Goal: Transaction & Acquisition: Purchase product/service

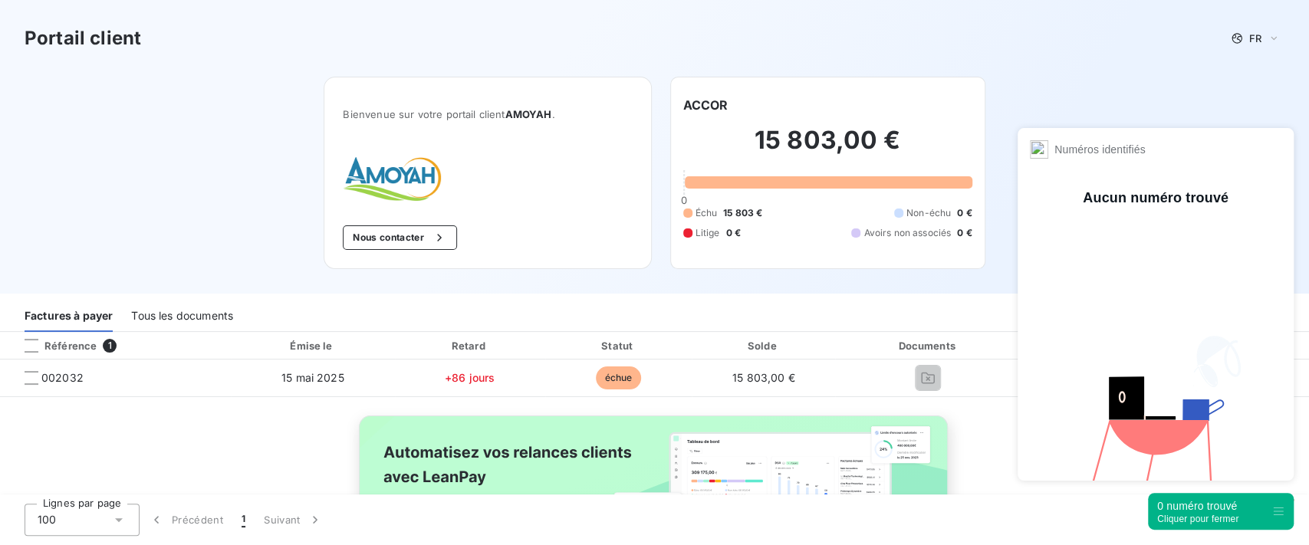
click at [1199, 514] on div "Cliquer pour fermer" at bounding box center [1197, 519] width 81 height 11
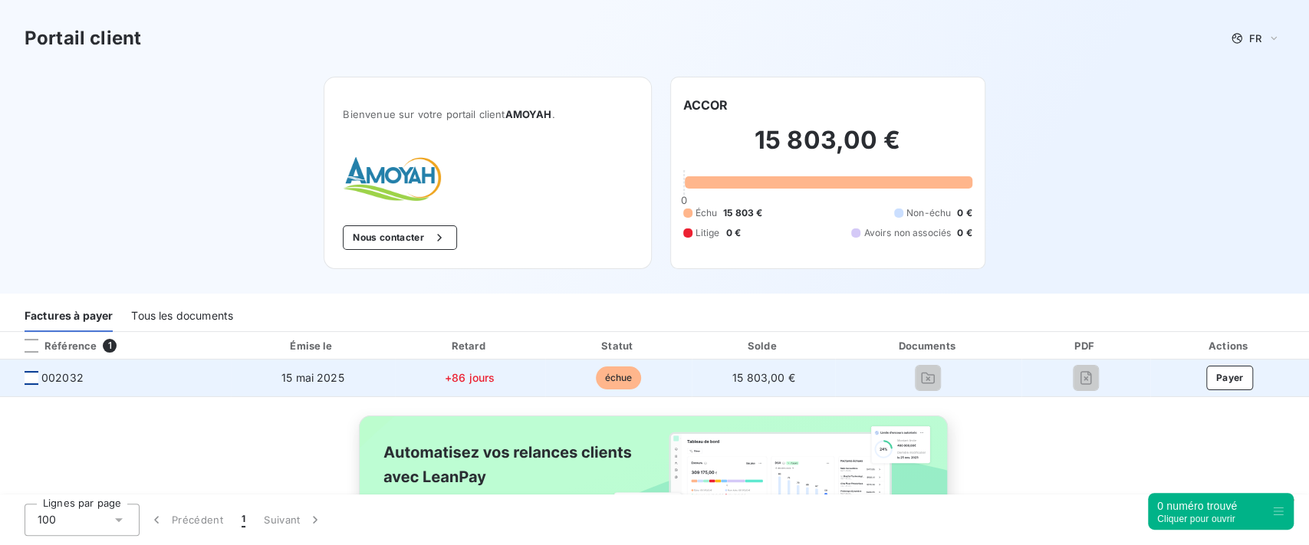
click at [29, 380] on div at bounding box center [32, 378] width 14 height 14
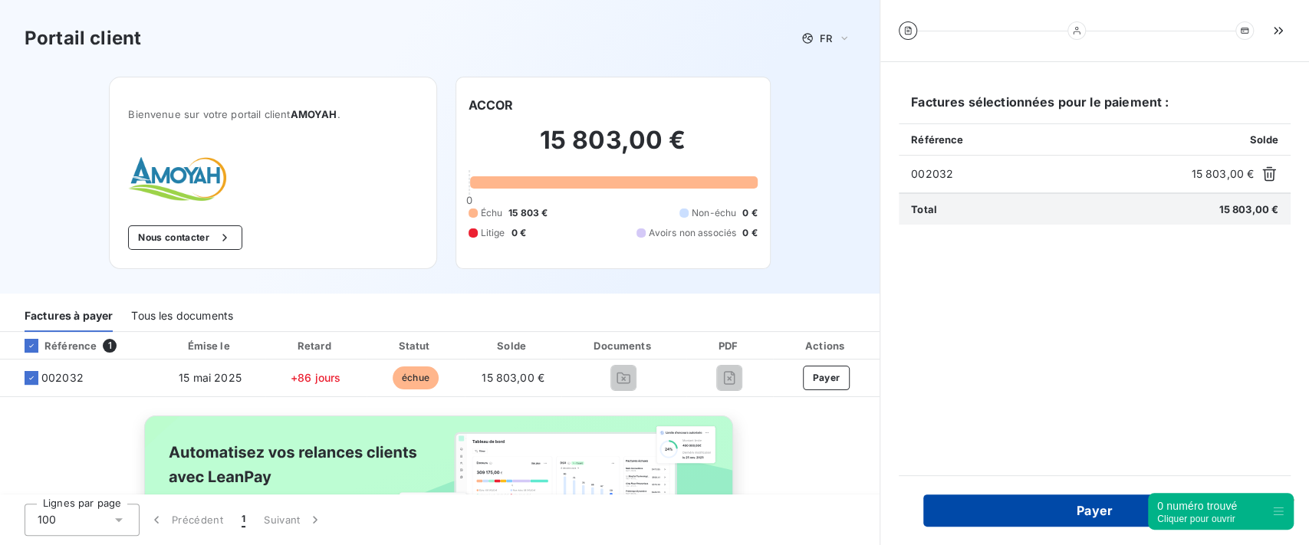
click at [1000, 518] on button "Payer" at bounding box center [1094, 511] width 343 height 32
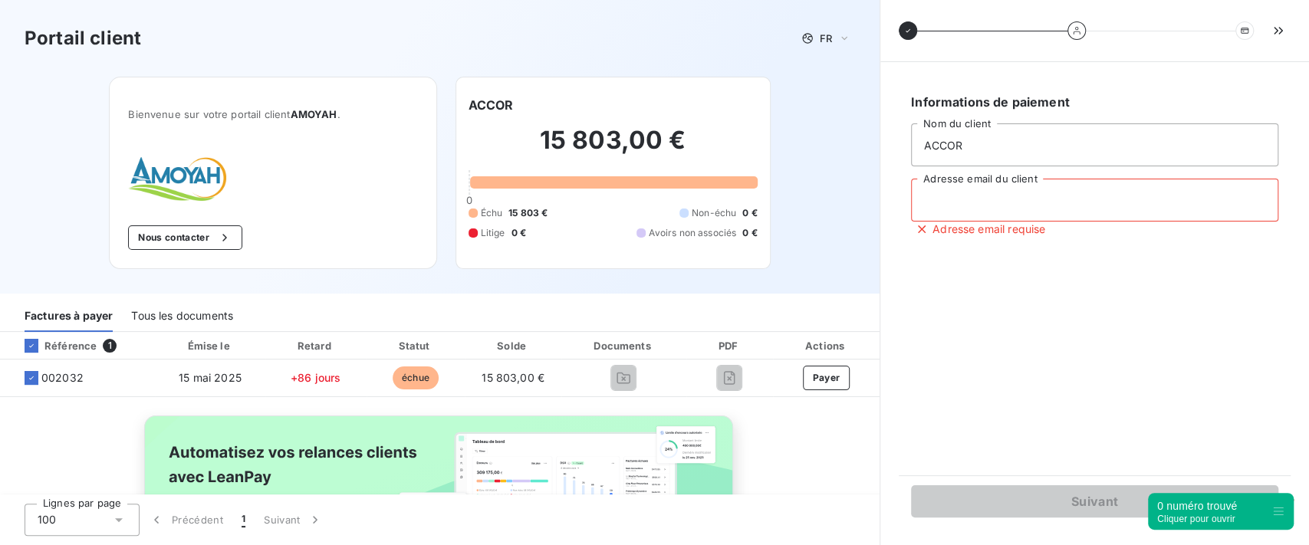
click at [994, 208] on input "Adresse email du client" at bounding box center [1094, 200] width 367 height 43
click at [993, 207] on input "Adresse email du client" at bounding box center [1094, 200] width 367 height 43
click at [958, 323] on div "Informations de paiement ACCOR Nom du client Adresse email du client Adresse em…" at bounding box center [1095, 269] width 392 height 376
click at [968, 198] on input "Adresse email du client" at bounding box center [1094, 200] width 367 height 43
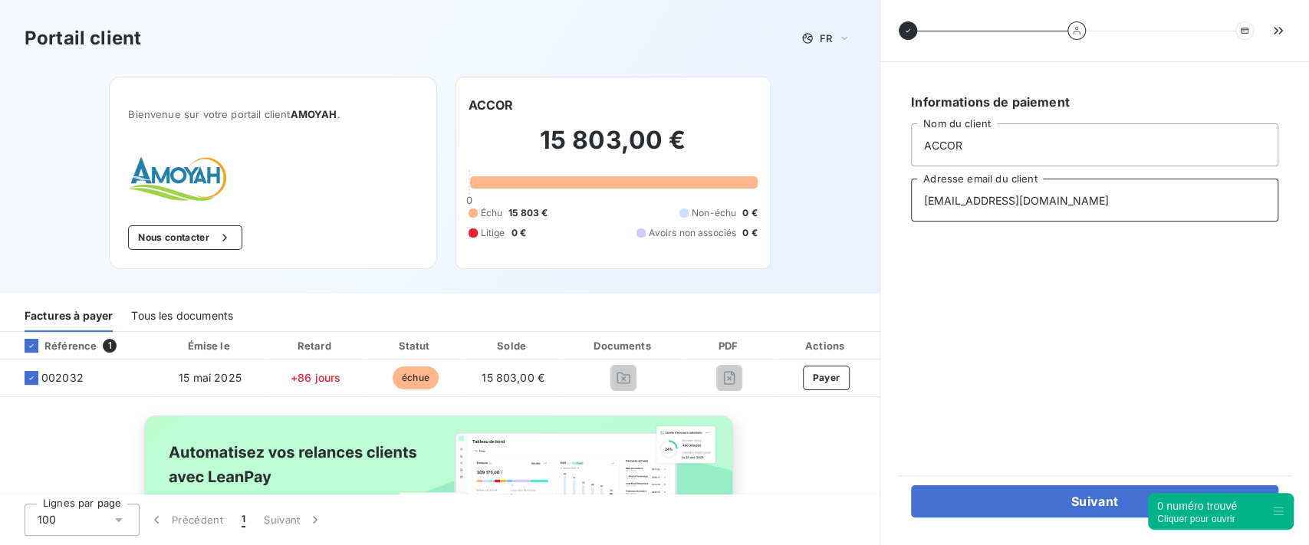
type input "[EMAIL_ADDRESS][DOMAIN_NAME]"
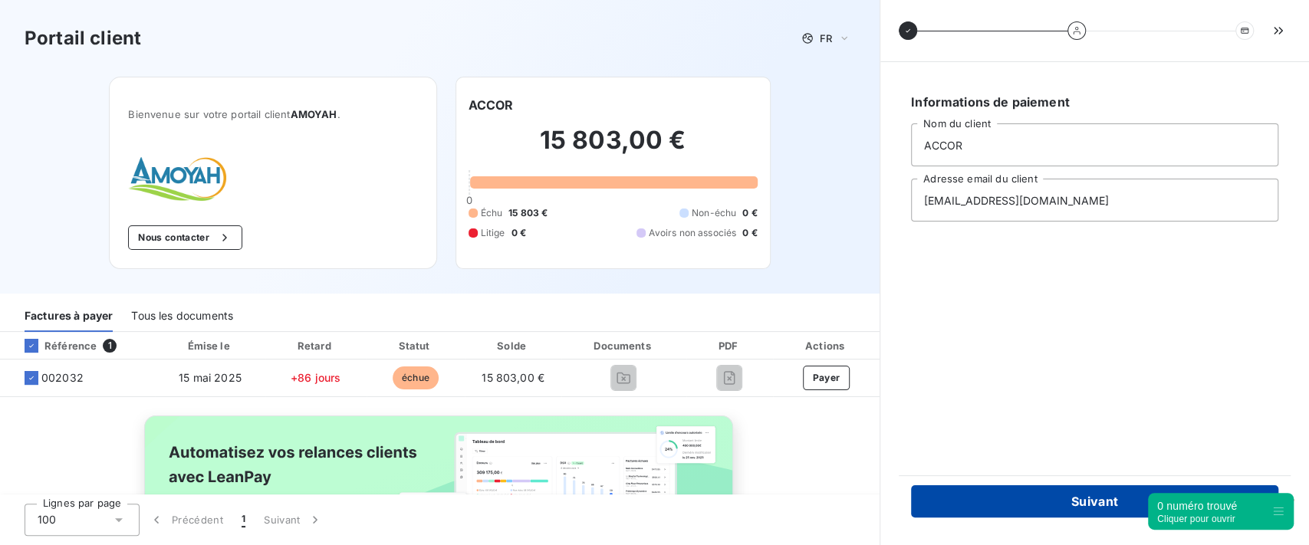
click at [994, 505] on button "Suivant" at bounding box center [1094, 501] width 367 height 32
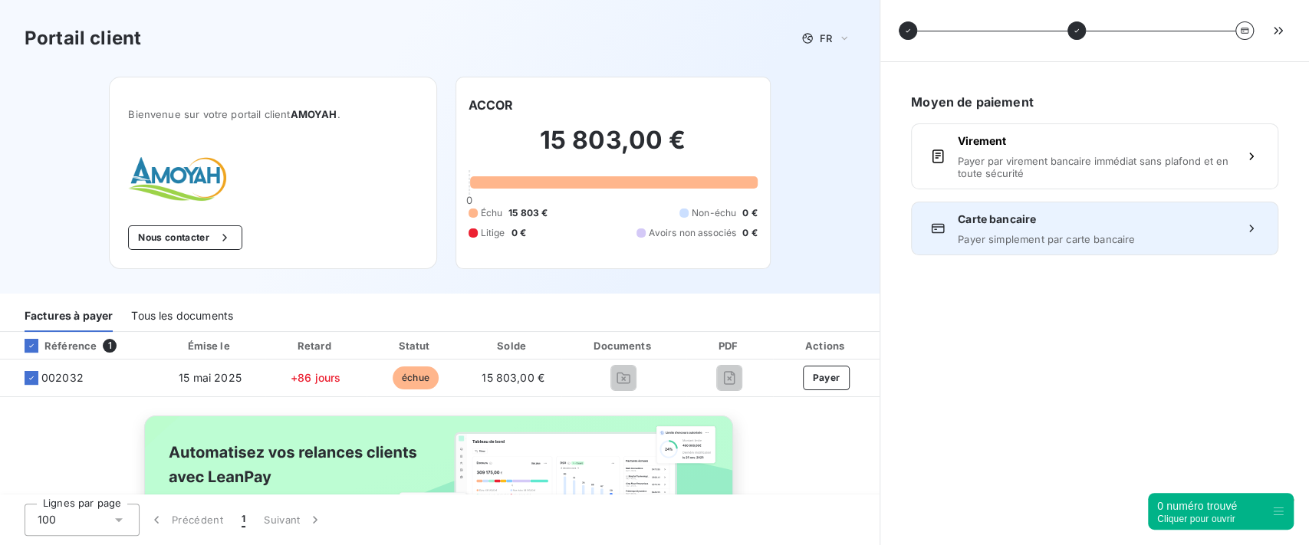
click at [1045, 218] on span "Carte bancaire" at bounding box center [1095, 219] width 274 height 15
